Goal: Task Accomplishment & Management: Complete application form

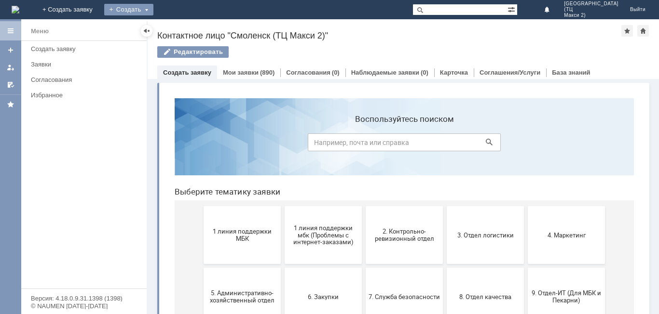
click at [153, 7] on div "Создать" at bounding box center [128, 10] width 49 height 12
click at [179, 26] on link "Заявка" at bounding box center [142, 29] width 73 height 12
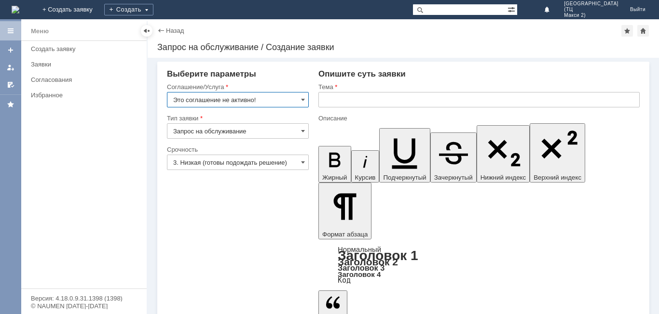
click at [302, 107] on input "Это соглашение не активно!" at bounding box center [238, 99] width 142 height 15
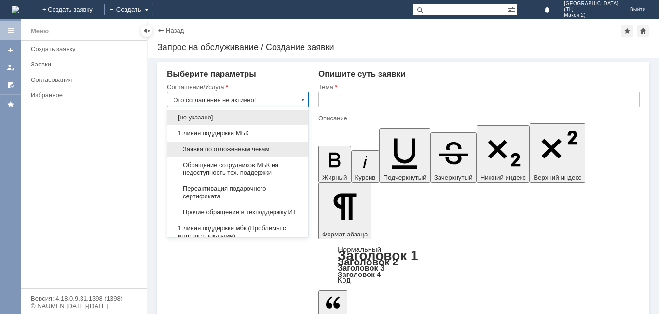
drag, startPoint x: 227, startPoint y: 153, endPoint x: 233, endPoint y: 151, distance: 6.6
click at [233, 151] on span "Заявка по отложенным чекам" at bounding box center [237, 150] width 129 height 8
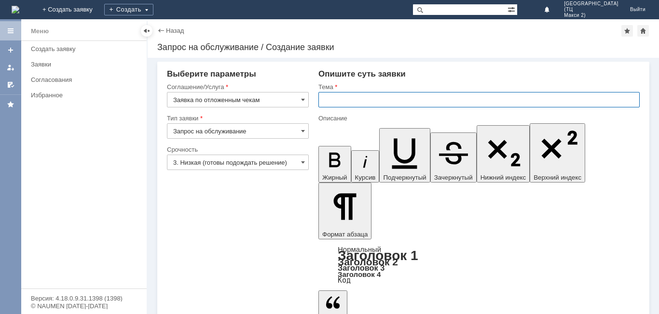
click at [357, 97] on input "text" at bounding box center [478, 99] width 321 height 15
type input "Заявка по отложенным чекам"
type input "Отложенные чеки"
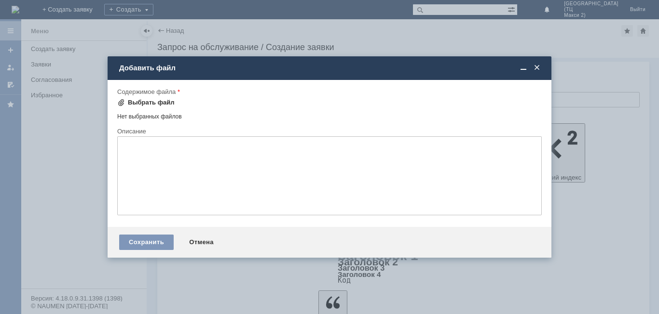
click at [153, 101] on div "Выбрать файл" at bounding box center [151, 103] width 47 height 8
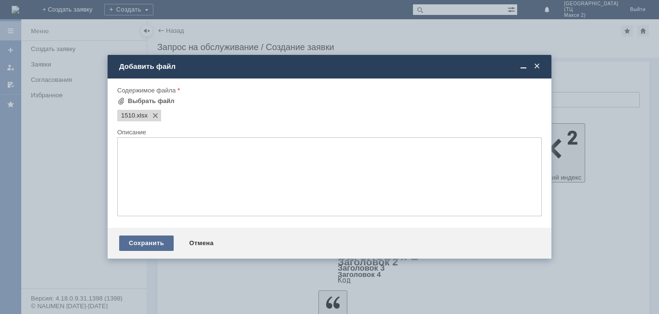
drag, startPoint x: 161, startPoint y: 257, endPoint x: 161, endPoint y: 248, distance: 8.7
click at [161, 251] on div "Сохранить Отмена" at bounding box center [330, 243] width 444 height 31
click at [161, 248] on div "Сохранить" at bounding box center [146, 243] width 54 height 15
